Goal: Use online tool/utility: Utilize a website feature to perform a specific function

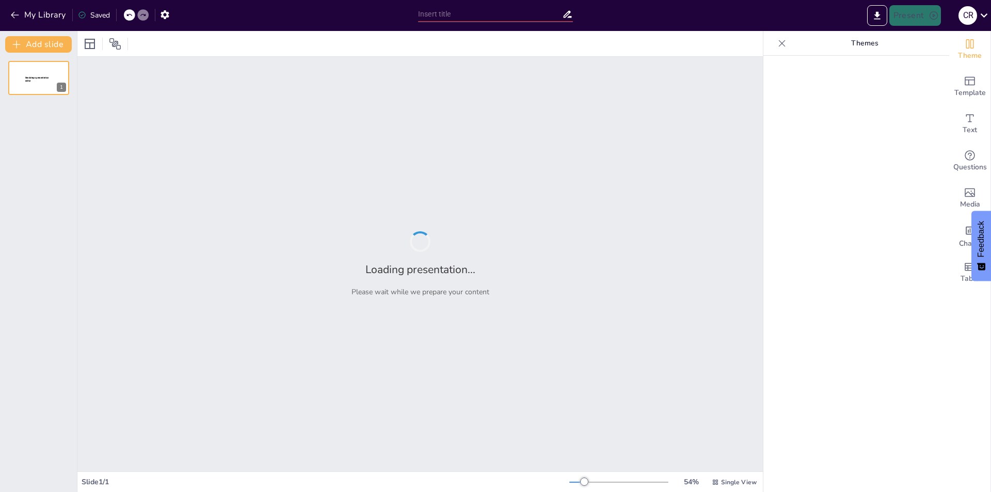
type input "Implementación de Asistentes de Diagnóstico Clínico: Un Enfoque Basado en Algor…"
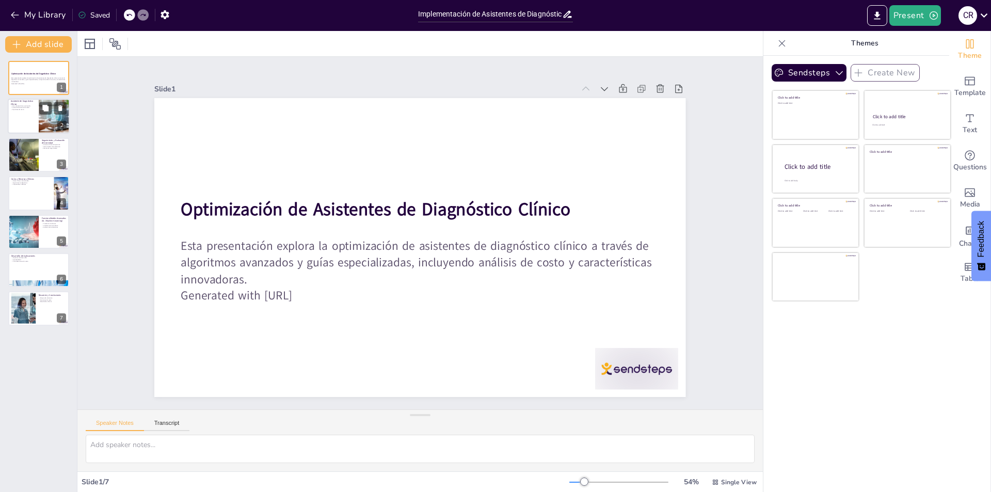
click at [24, 127] on div at bounding box center [39, 116] width 62 height 35
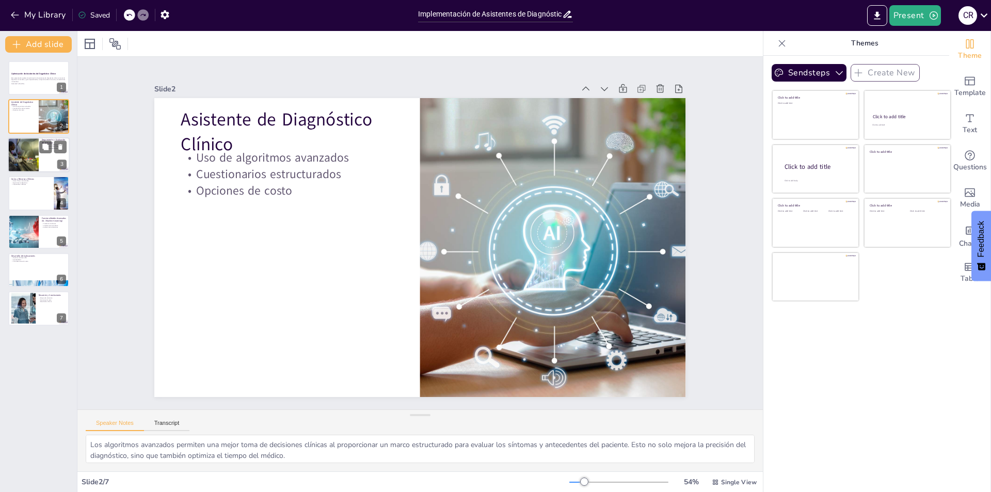
click at [42, 163] on div at bounding box center [39, 154] width 62 height 35
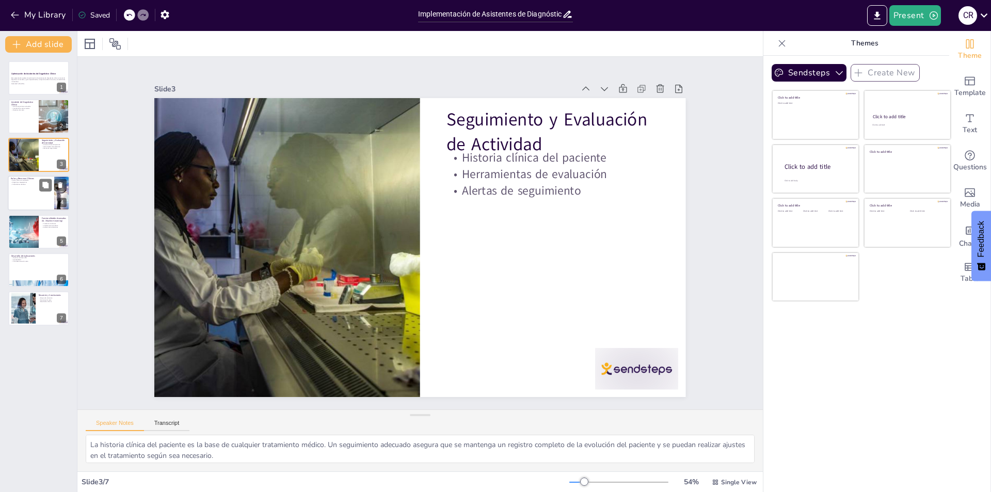
click at [50, 195] on div at bounding box center [39, 192] width 62 height 35
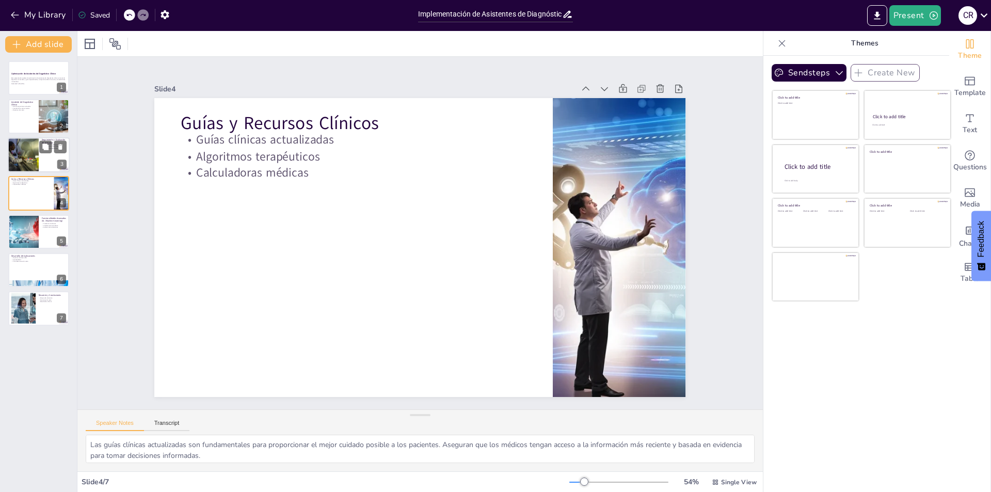
click at [32, 152] on div at bounding box center [23, 154] width 46 height 35
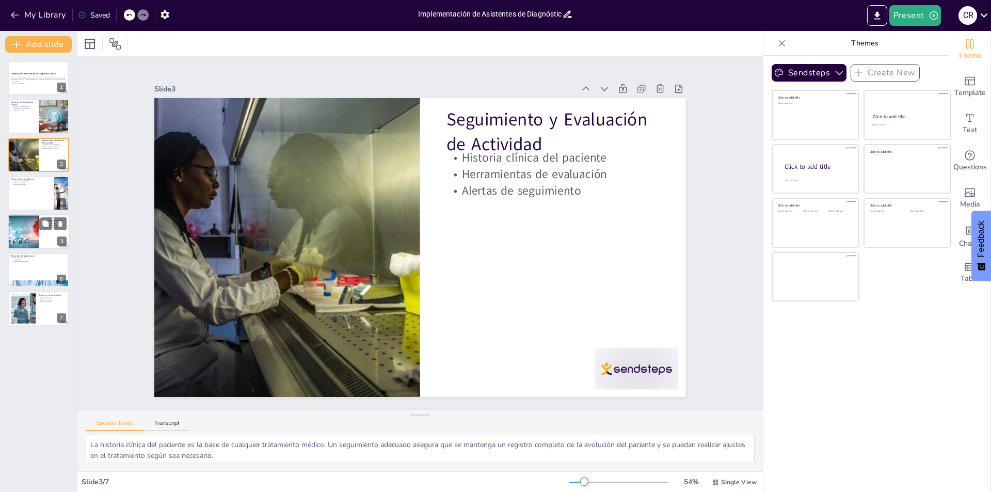
click at [26, 224] on div at bounding box center [23, 231] width 62 height 35
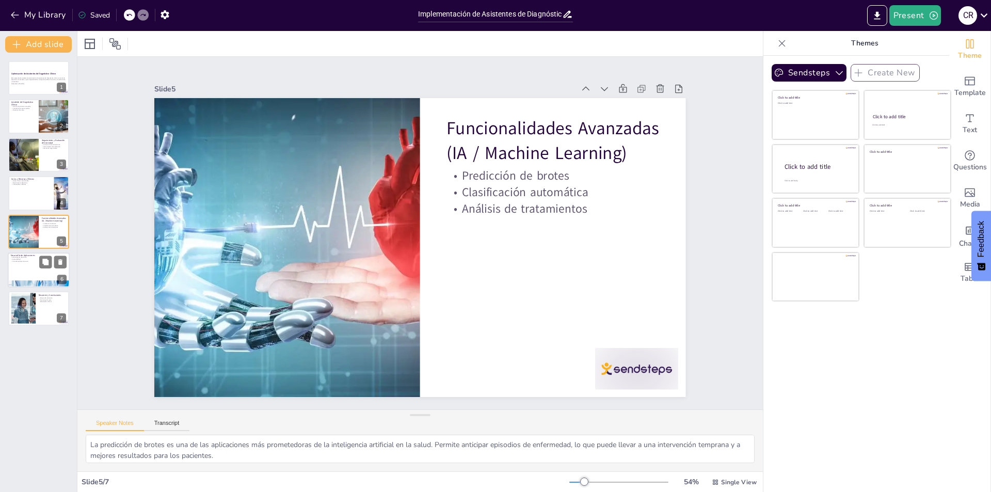
click at [28, 269] on div at bounding box center [39, 269] width 62 height 35
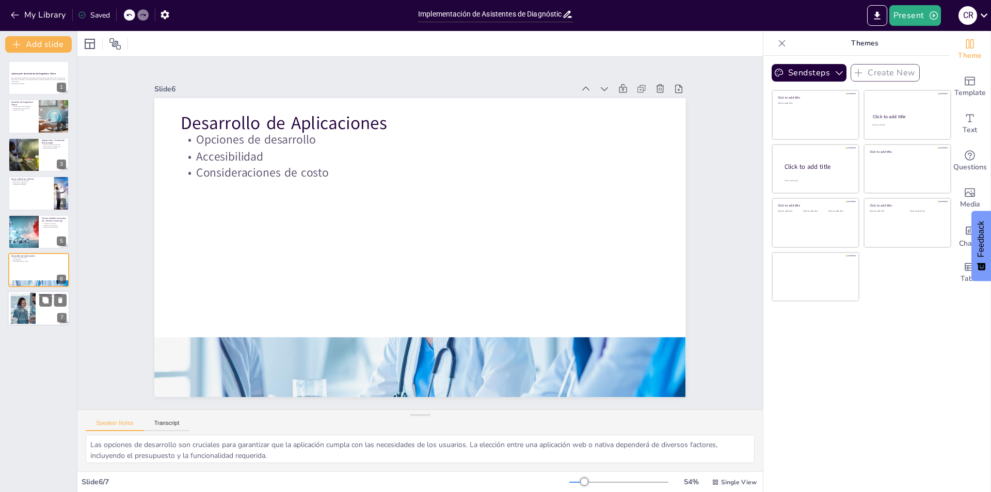
click at [24, 318] on div at bounding box center [23, 308] width 54 height 31
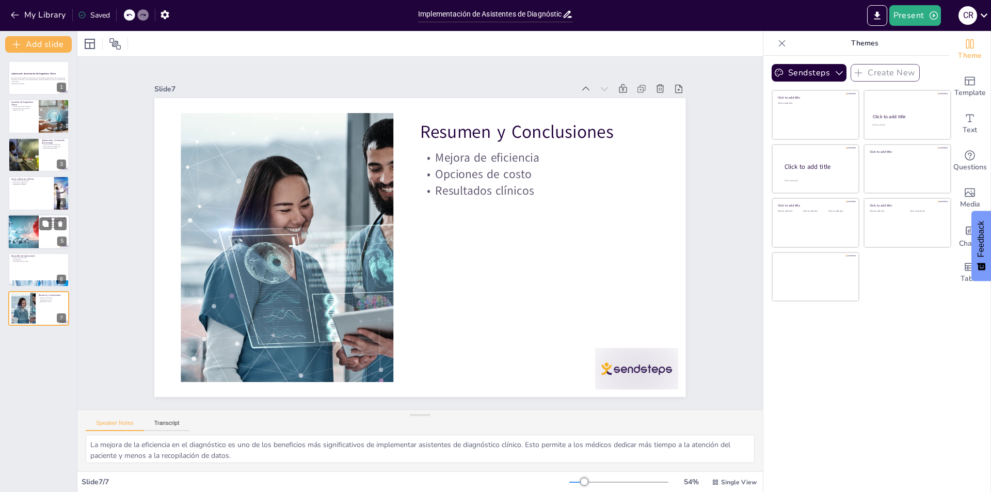
click at [26, 237] on div at bounding box center [23, 231] width 62 height 35
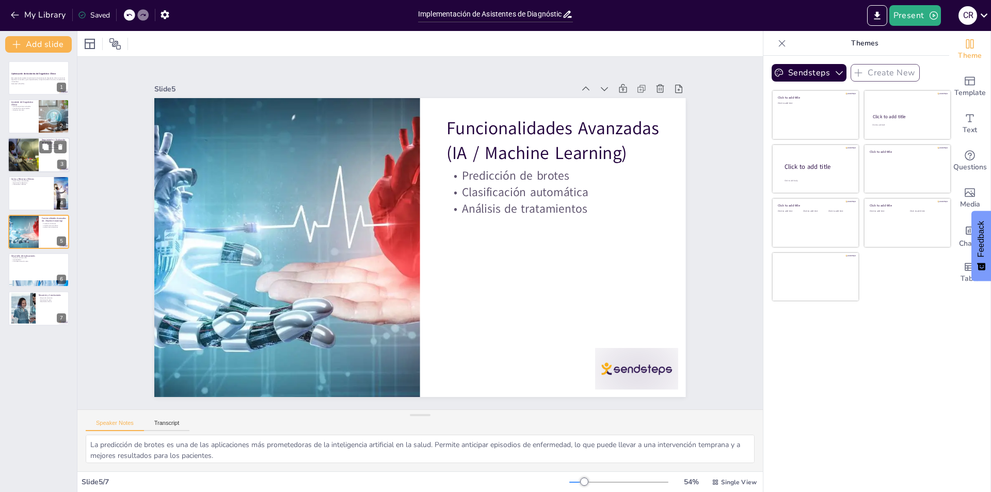
click at [16, 147] on div at bounding box center [23, 154] width 46 height 35
type textarea "La historia clínica del paciente es la base de cualquier tratamiento médico. Un…"
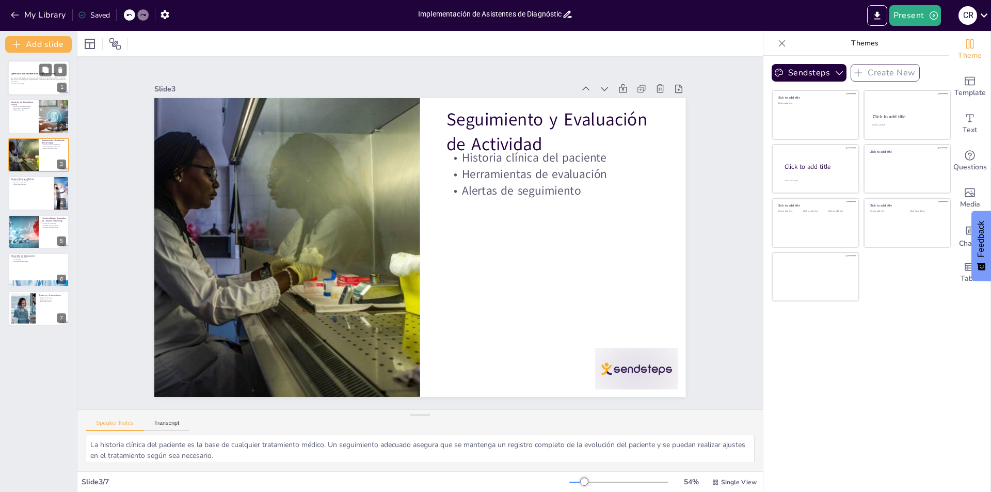
click at [26, 82] on p "Esta presentación explora la optimización de asistentes de diagnóstico clínico …" at bounding box center [39, 80] width 56 height 6
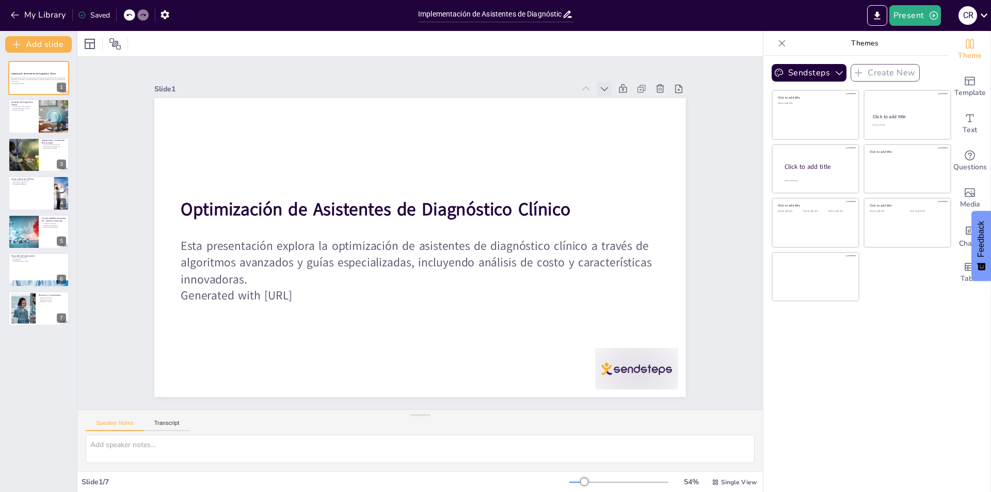
click at [631, 143] on div at bounding box center [640, 152] width 18 height 18
click at [880, 19] on icon "Export to PowerPoint" at bounding box center [877, 15] width 6 height 8
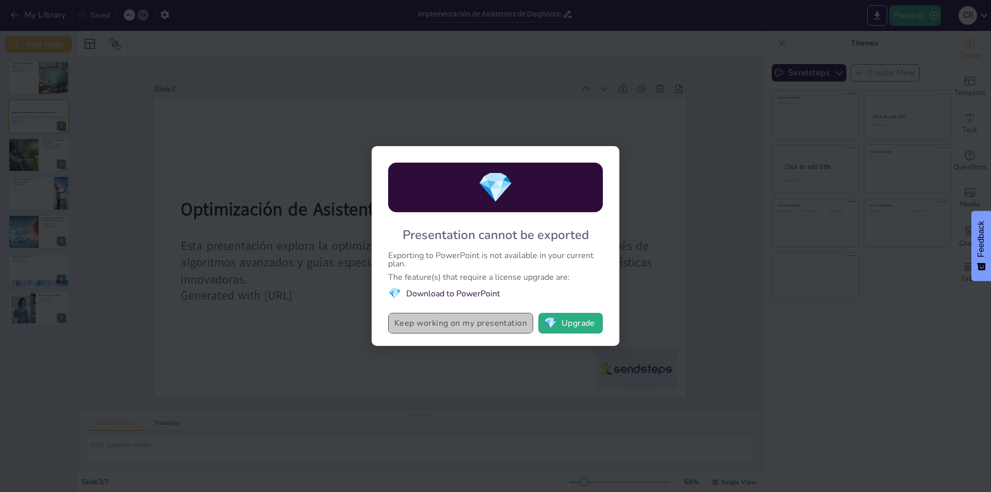
click at [493, 327] on button "Keep working on my presentation" at bounding box center [460, 323] width 145 height 21
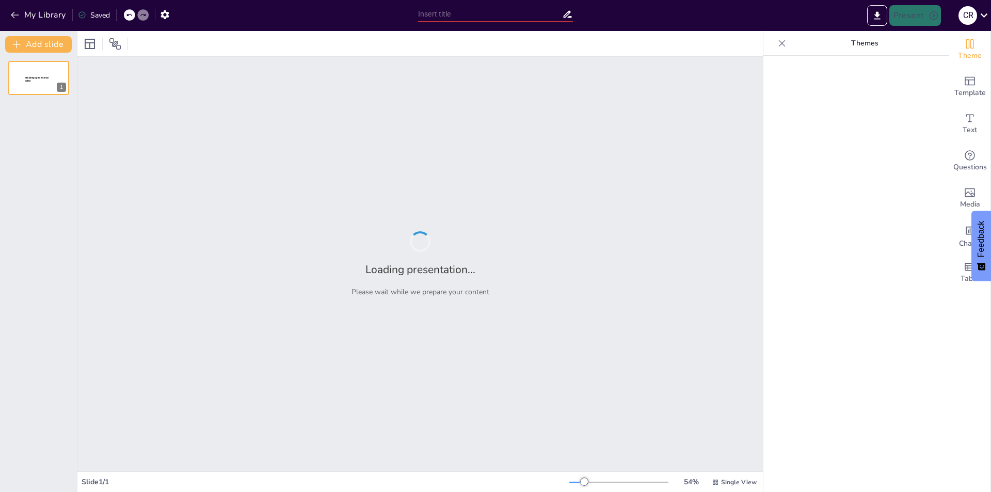
type input "Implementación de Asistentes de Diagnóstico Clínico: Un Enfoque Basado en Algor…"
